Goal: Find specific page/section: Find specific page/section

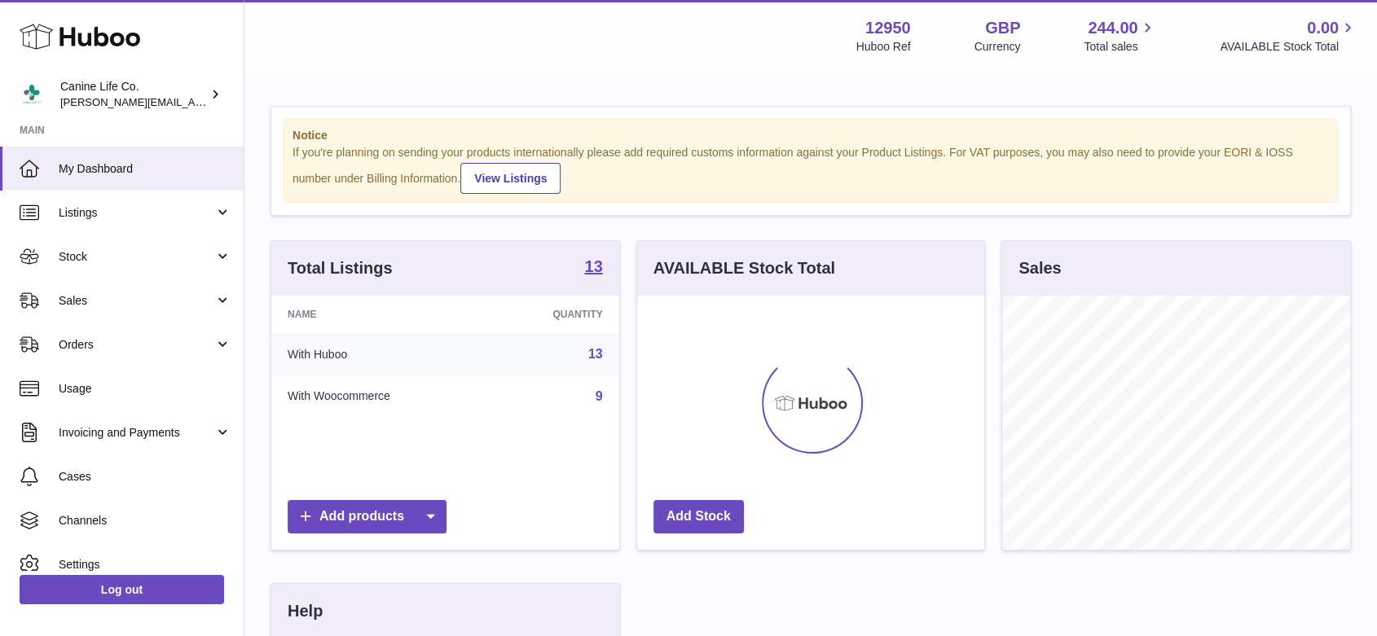
scroll to position [254, 352]
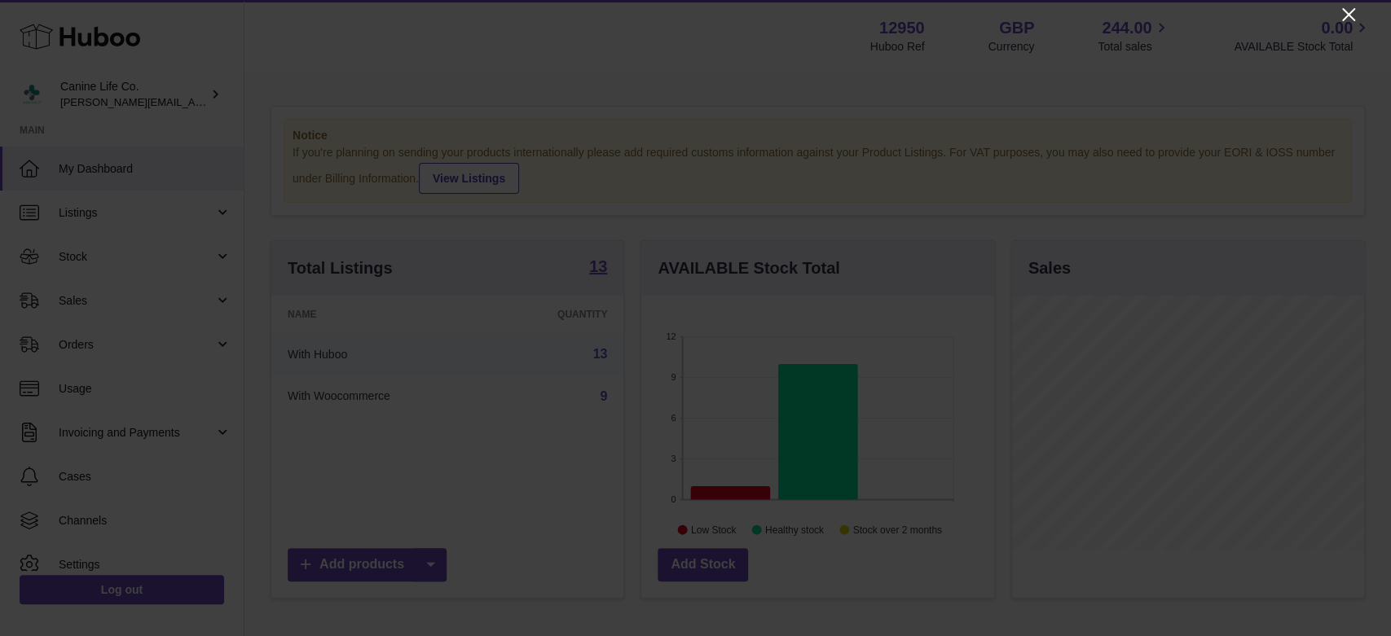
click at [1343, 11] on icon "Close" at bounding box center [1348, 15] width 20 height 20
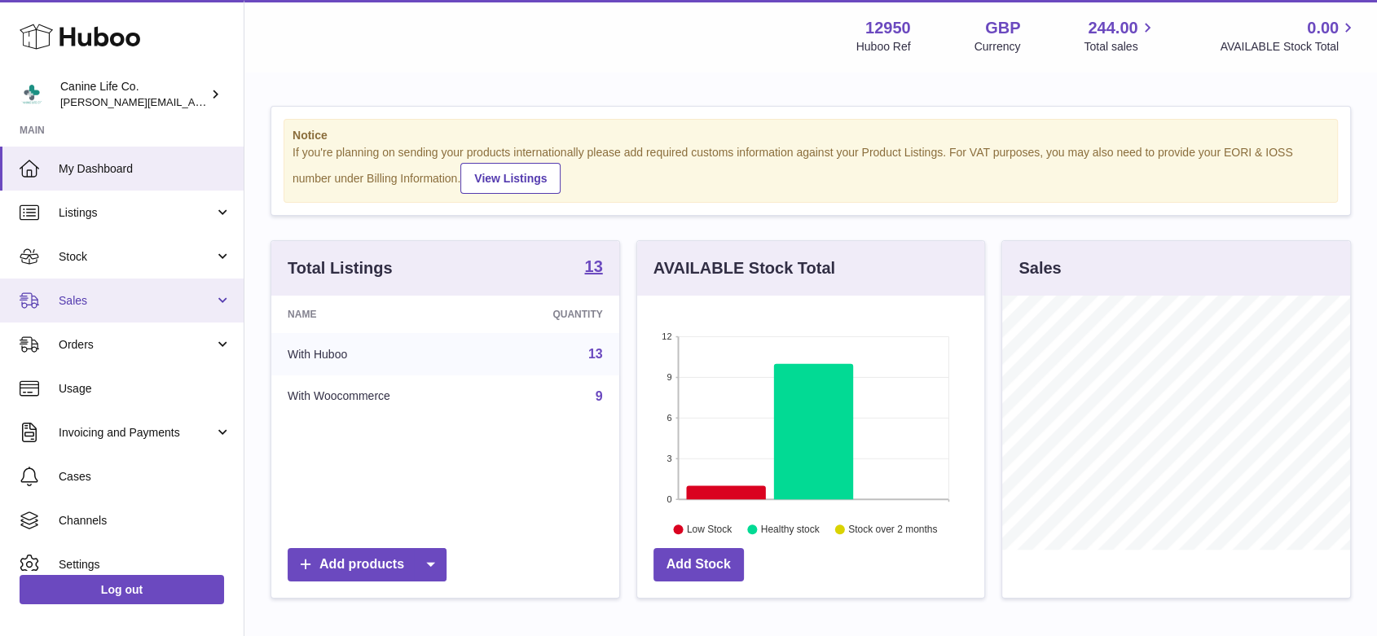
click at [99, 307] on span "Sales" at bounding box center [137, 300] width 156 height 15
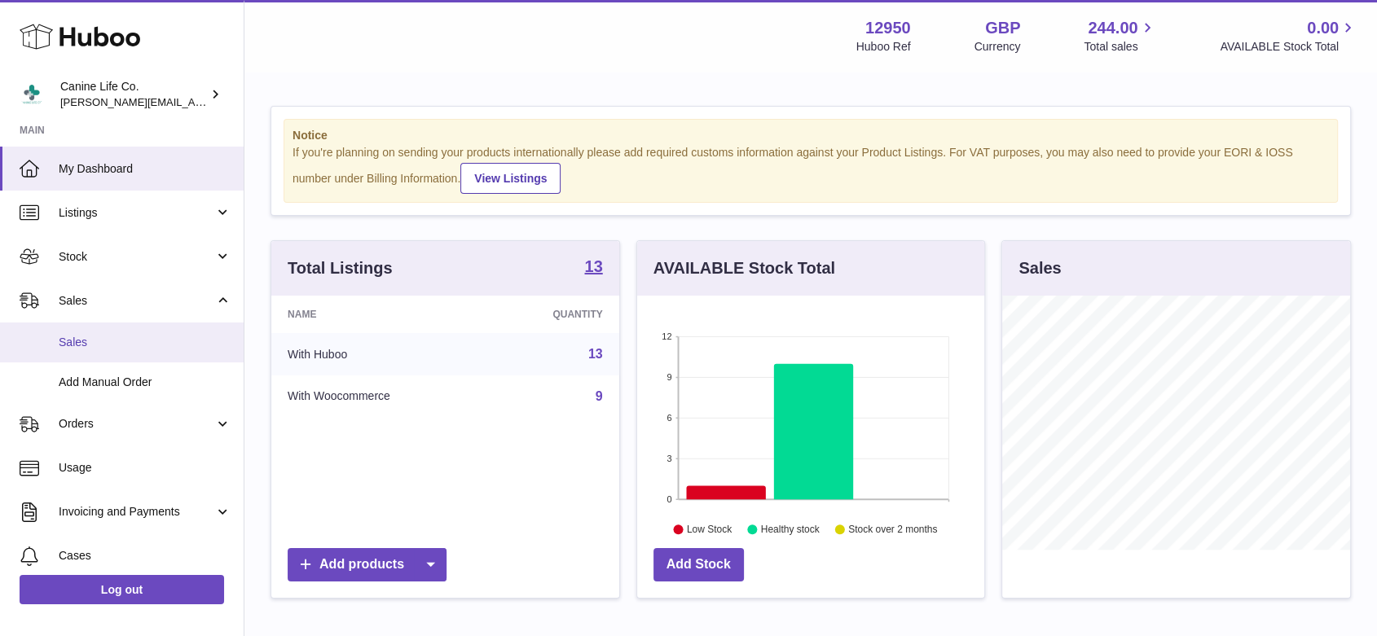
click at [93, 344] on span "Sales" at bounding box center [145, 342] width 173 height 15
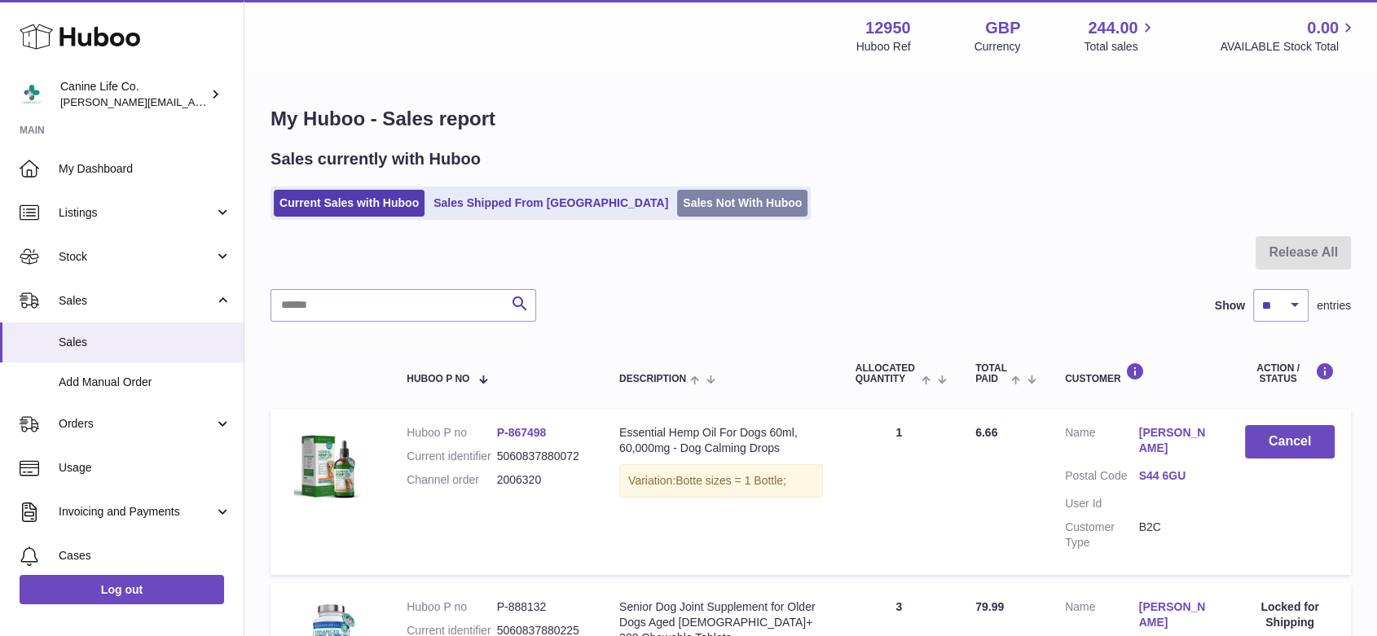
click at [677, 210] on link "Sales Not With Huboo" at bounding box center [742, 203] width 130 height 27
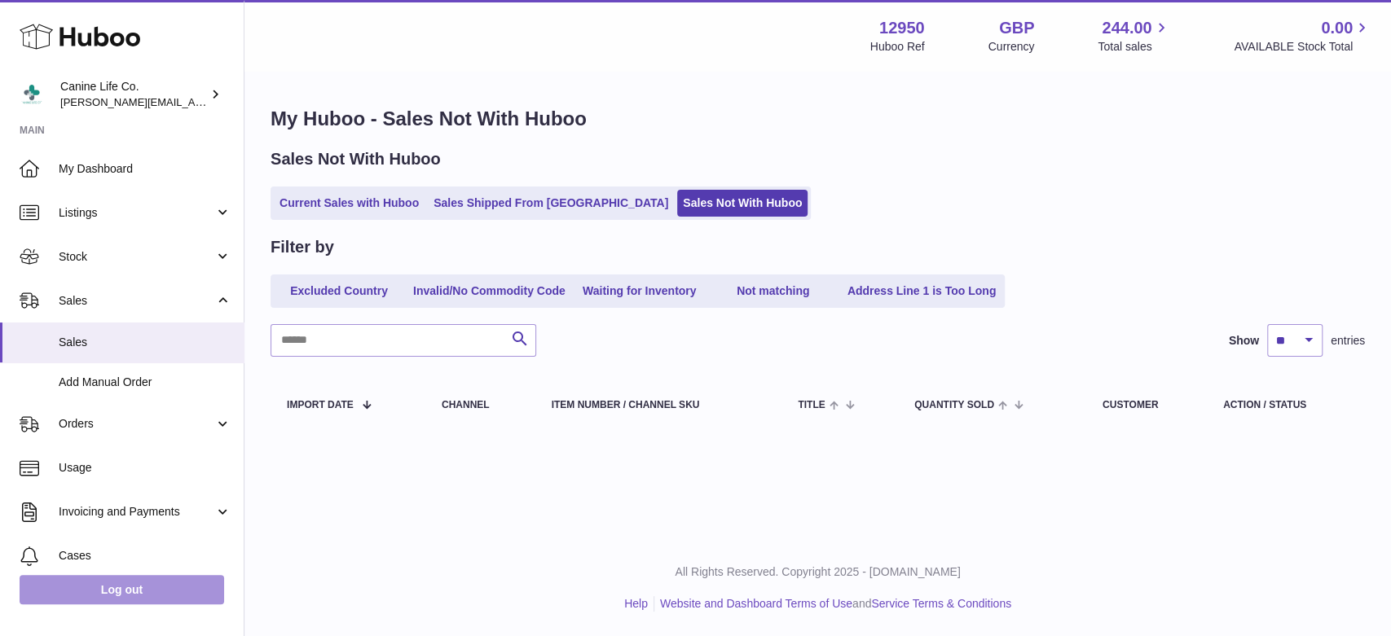
click at [177, 580] on link "Log out" at bounding box center [122, 589] width 204 height 29
